Goal: Task Accomplishment & Management: Manage account settings

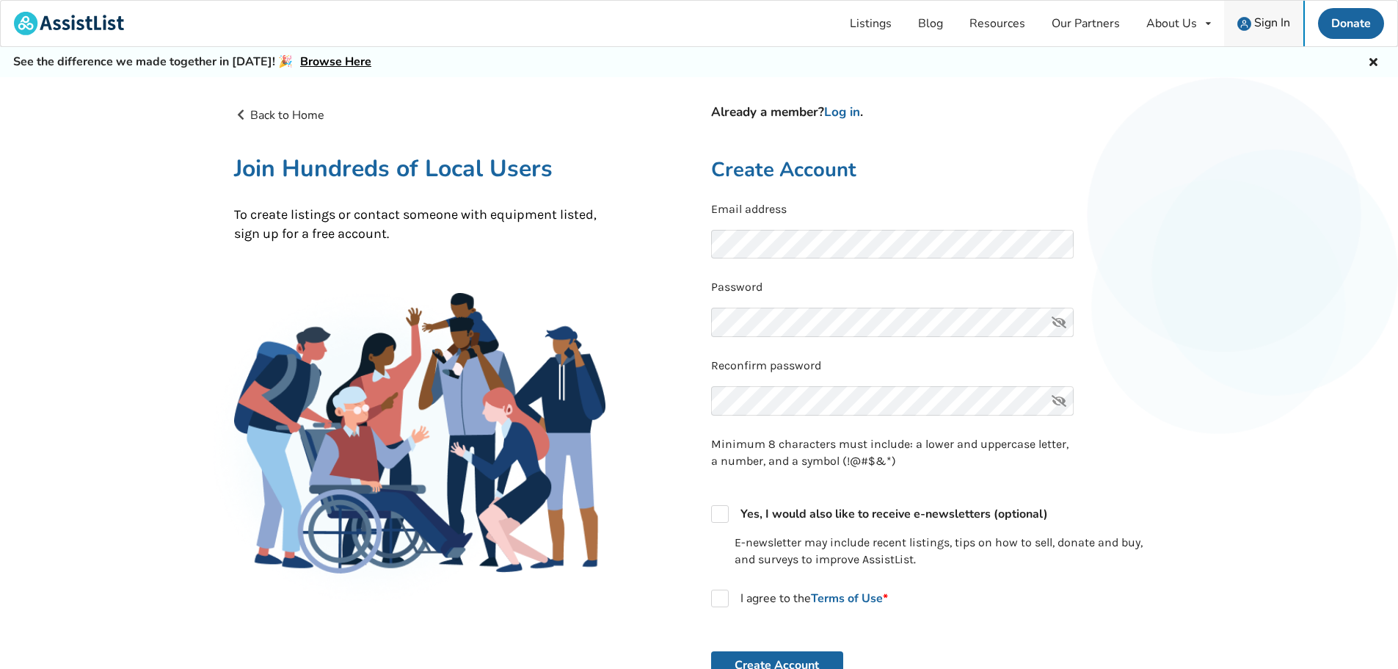
click at [1261, 23] on span "Sign In" at bounding box center [1272, 23] width 36 height 16
click at [1254, 23] on span "Sign In" at bounding box center [1272, 23] width 36 height 16
click at [1245, 20] on img at bounding box center [1244, 24] width 14 height 14
click at [834, 113] on link "Log in" at bounding box center [842, 111] width 36 height 17
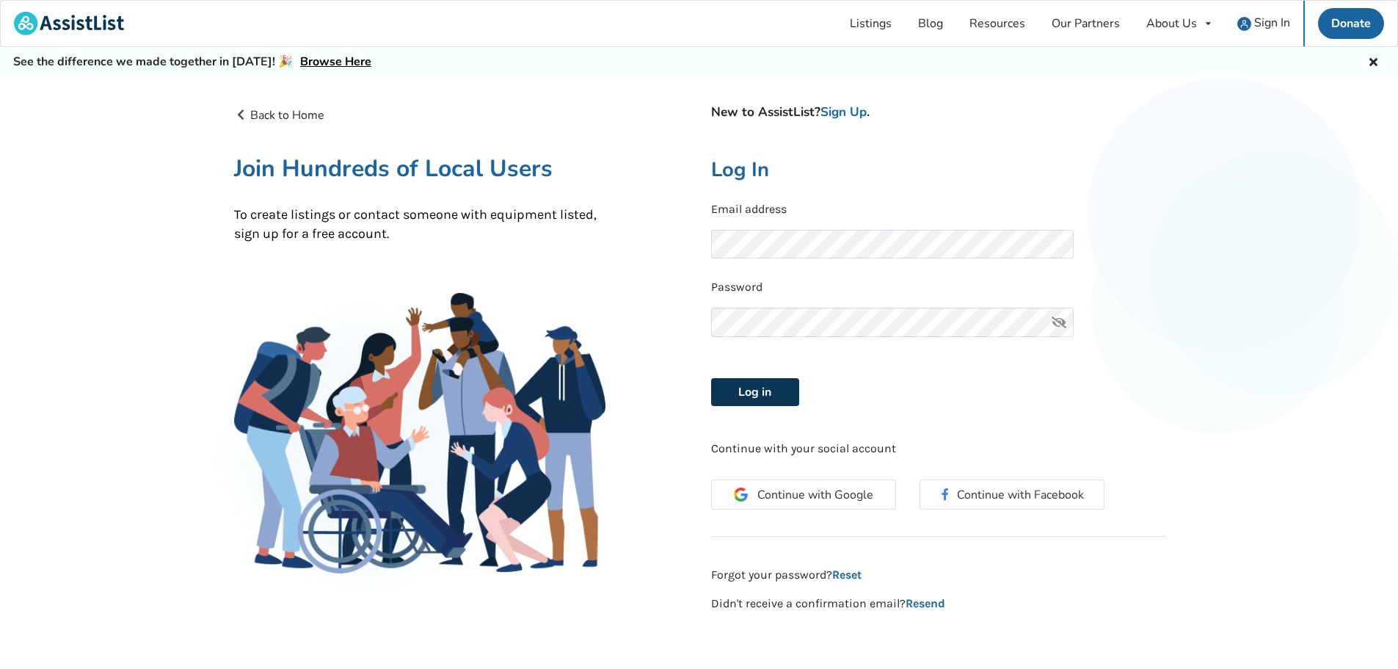
click at [746, 391] on button "Log in" at bounding box center [755, 392] width 88 height 28
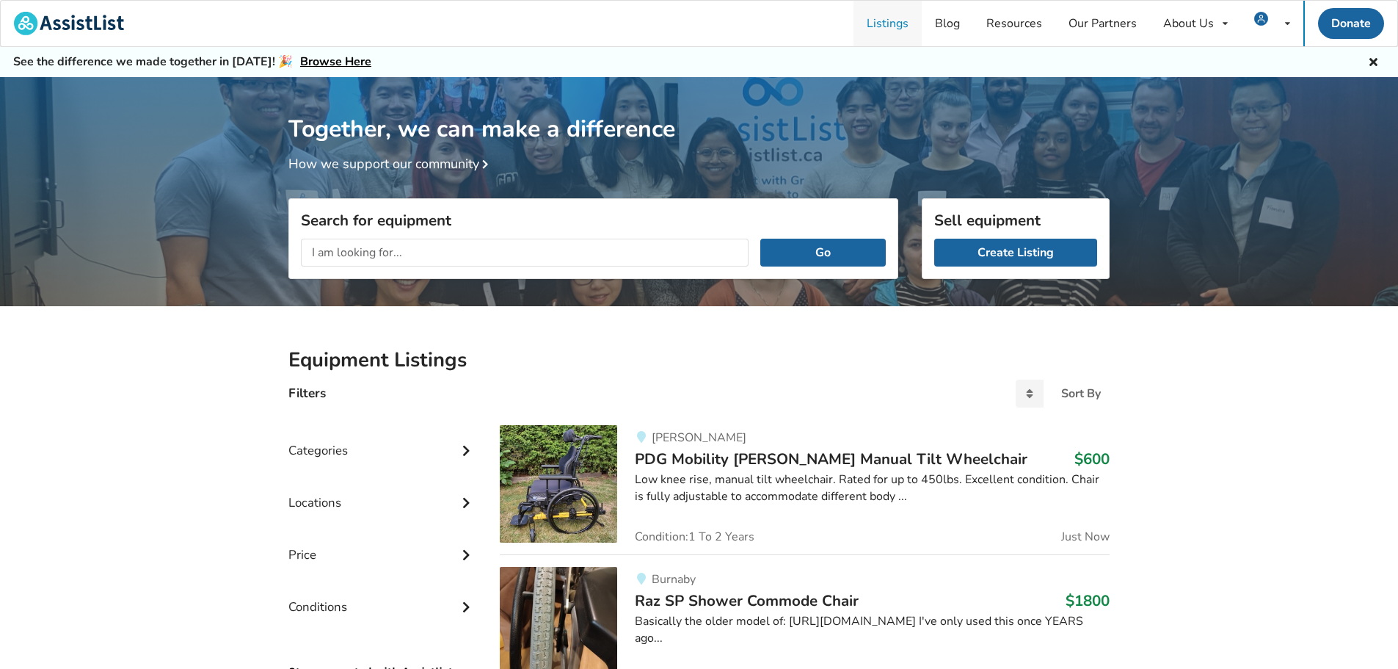
click at [906, 25] on link "Listings" at bounding box center [887, 23] width 68 height 45
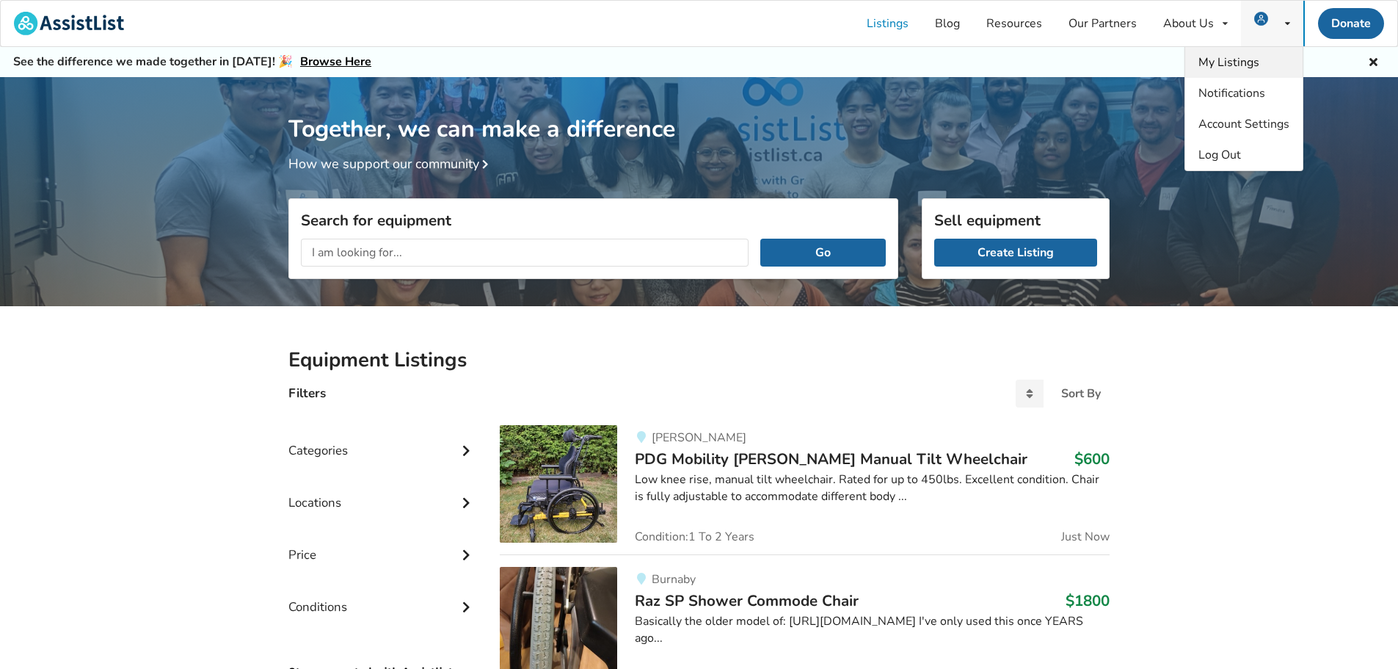
click at [1242, 59] on span "My Listings" at bounding box center [1228, 62] width 61 height 16
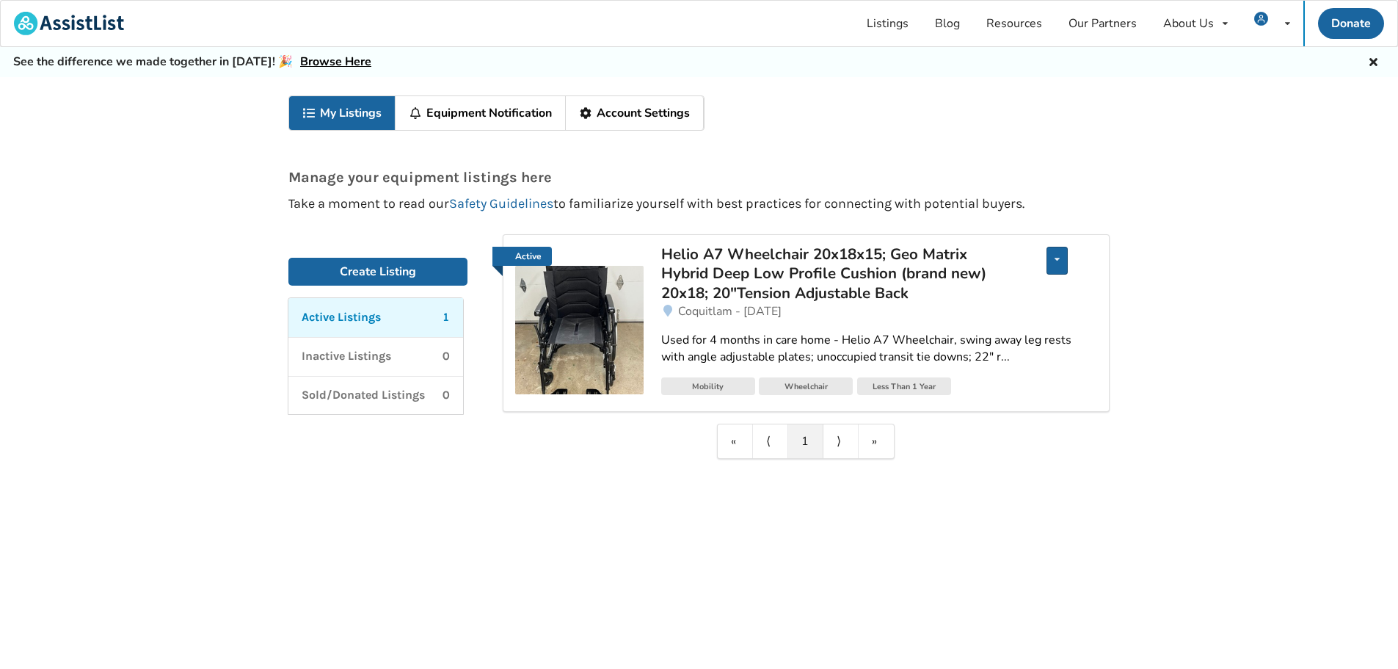
click at [1050, 264] on div "Edit listing Renew listing Mark as Sold Delete listing" at bounding box center [1056, 261] width 21 height 28
click at [997, 356] on span "Delete listing" at bounding box center [983, 359] width 73 height 16
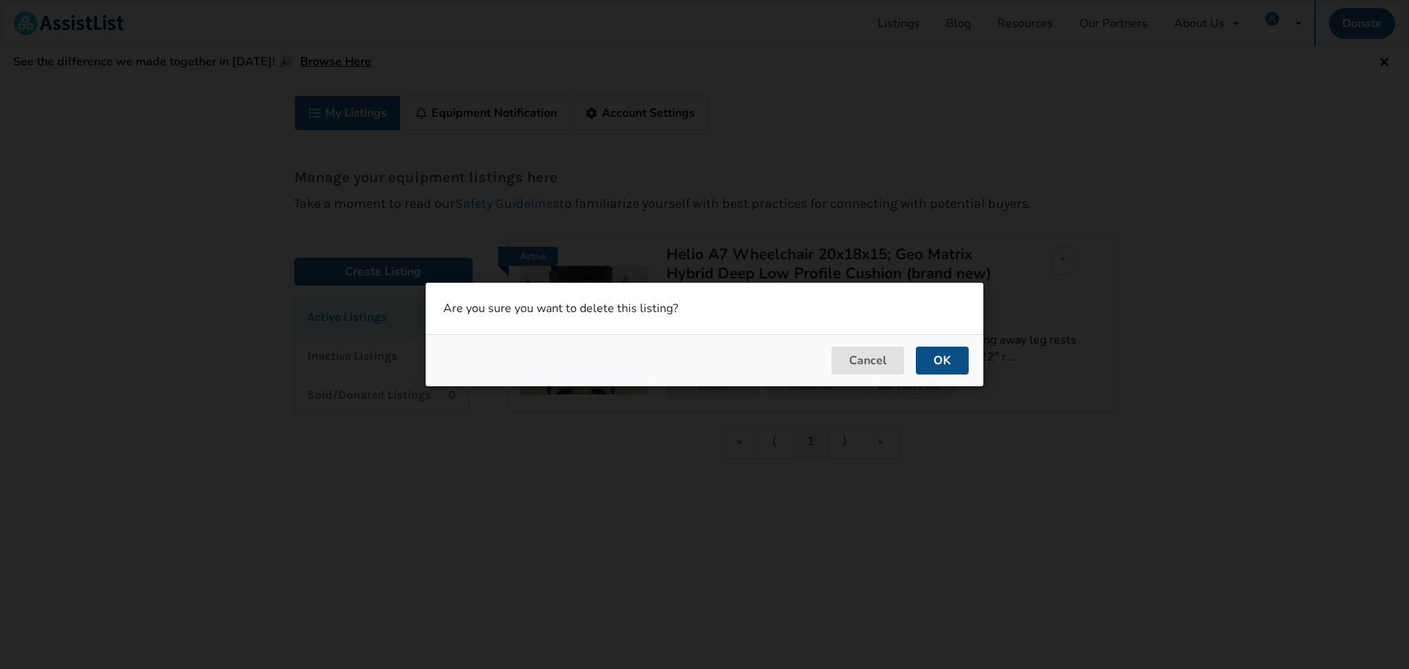
click at [929, 360] on button "OK" at bounding box center [942, 360] width 53 height 28
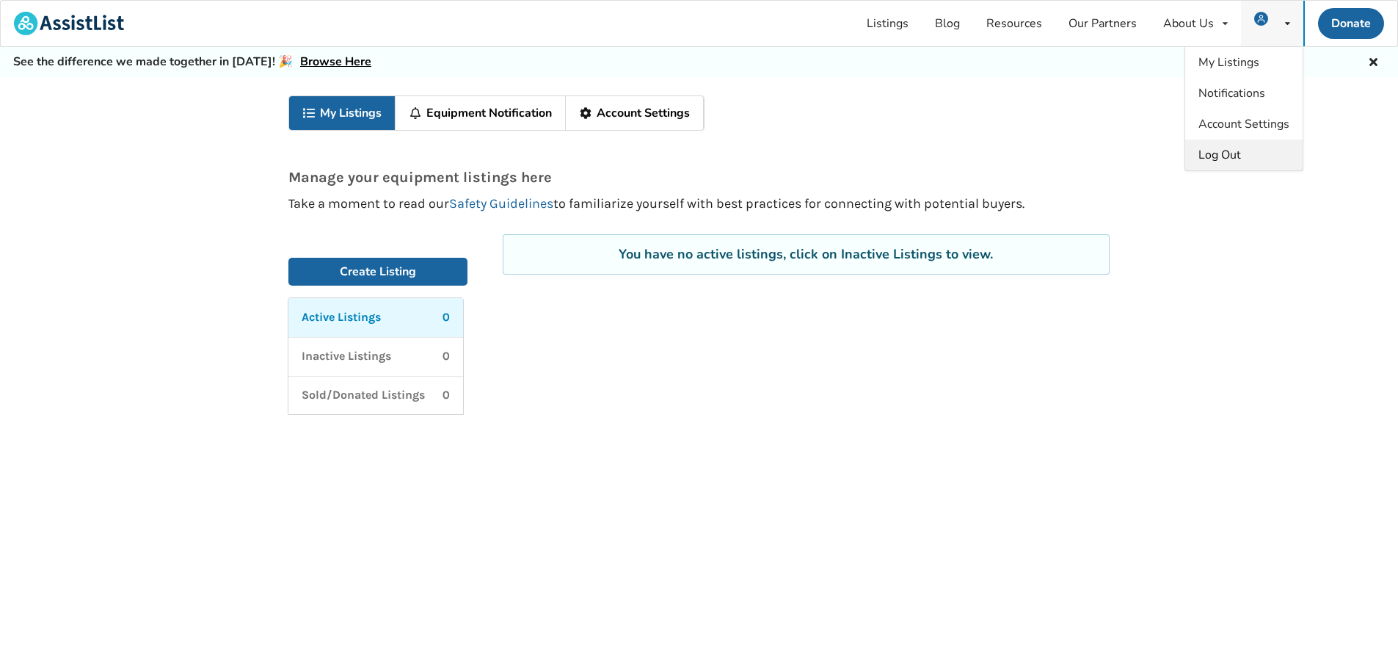
click at [1233, 159] on span "Log Out" at bounding box center [1219, 155] width 43 height 16
